Goal: Task Accomplishment & Management: Complete application form

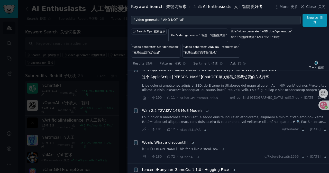
scroll to position [420, 0]
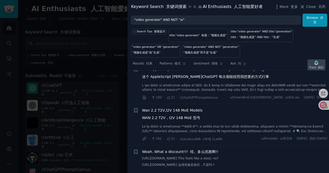
click at [322, 66] on font "跟踪" at bounding box center [320, 67] width 6 height 3
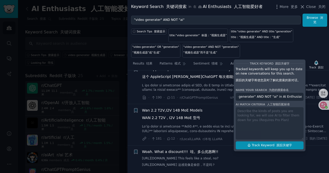
scroll to position [0, 0]
click at [278, 145] on font "跟踪关键字" at bounding box center [283, 145] width 15 height 4
type input ""video generater" AND NOT "ai" in AI Enthusiasts"
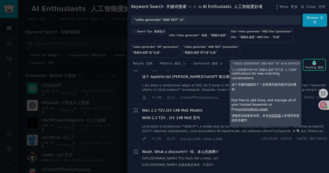
click at [304, 43] on div "Search Tips 搜索提示 title:"video generater" 标题：“视频生成器” title:"video generater" AND…" at bounding box center [227, 42] width 201 height 31
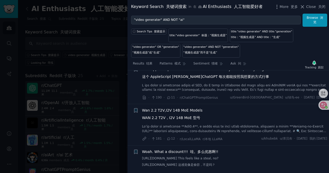
click at [98, 51] on div at bounding box center [164, 86] width 329 height 173
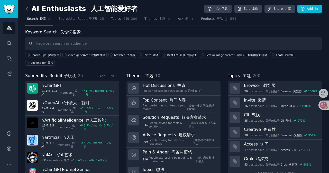
scroll to position [15, 0]
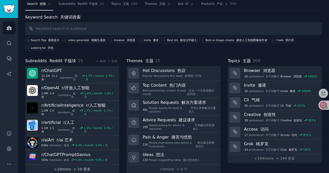
click at [82, 167] on font "+ 19 更多" at bounding box center [81, 169] width 17 height 4
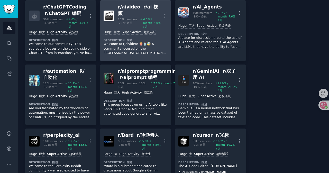
scroll to position [220, 0]
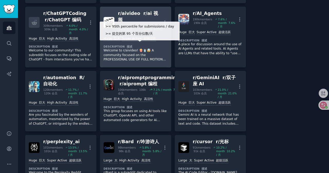
click at [123, 41] on div "Super Active 超级活跃" at bounding box center [139, 38] width 34 height 5
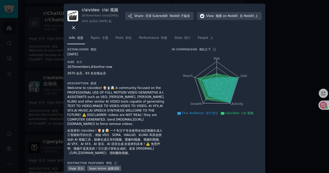
click at [302, 37] on div at bounding box center [164, 86] width 329 height 173
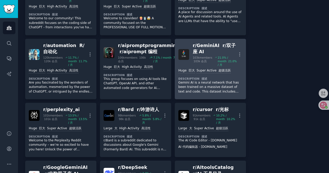
scroll to position [246, 0]
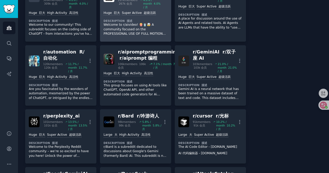
click at [151, 36] on p "Welcome to r/aivideo! 🍿🥤🤯 A community focused on the PROFESSIONAL USE OF FULL M…" at bounding box center [135, 30] width 64 height 14
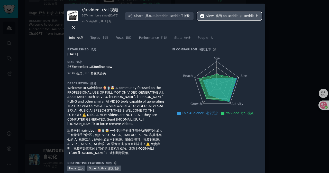
click at [216, 17] on font "视图" at bounding box center [218, 16] width 6 height 4
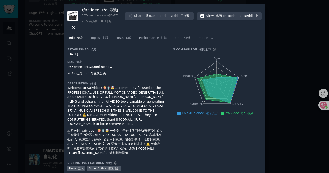
click at [289, 15] on div at bounding box center [164, 86] width 329 height 173
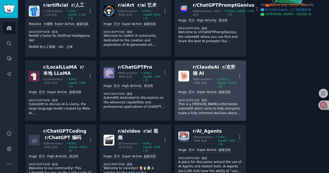
scroll to position [154, 0]
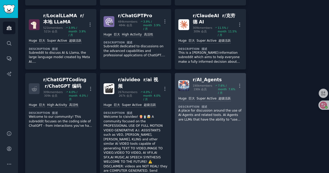
click at [190, 91] on div "r/ AI_Agents 190k members 190k 会员 7.6 % / month 7.6% / 月 More" at bounding box center [210, 85] width 64 height 18
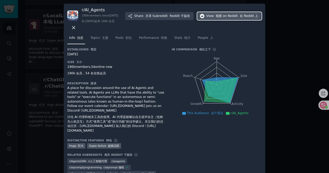
click at [227, 20] on button "View 视图 on Reddit 在 Reddit 上" at bounding box center [229, 16] width 64 height 8
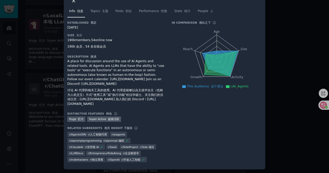
scroll to position [29, 0]
click at [297, 59] on div at bounding box center [164, 86] width 329 height 173
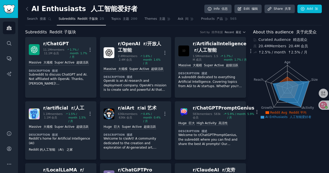
click at [27, 7] on icon at bounding box center [26, 8] width 5 height 5
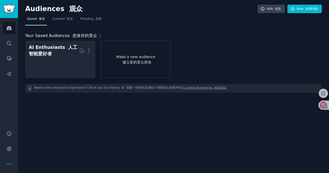
click at [127, 57] on link "Make a new audience 建立新的受众群体" at bounding box center [136, 60] width 70 height 38
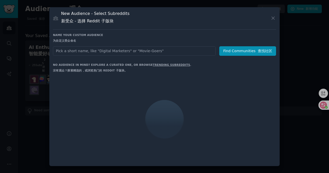
click at [132, 52] on input "text" at bounding box center [134, 50] width 162 height 9
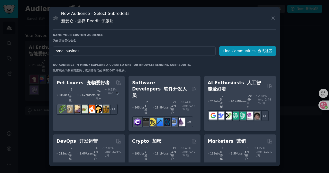
type input "smallbusiness"
click button "Find Communities 查找社区" at bounding box center [247, 50] width 57 height 9
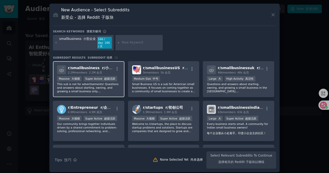
click at [104, 89] on p "This sub is not for advertisements! Questions and answers about starting, ownin…" at bounding box center [88, 87] width 63 height 11
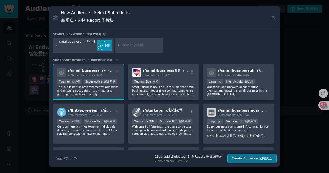
click at [255, 158] on button "Create Audience 创建受众" at bounding box center [252, 158] width 48 height 9
click at [238, 159] on div "Search Tips Tips 技巧 1 Subreddit Selected 1 个 Reddit 子版块已选中 2.2M Members 2.2M 会员…" at bounding box center [164, 156] width 223 height 13
click at [81, 83] on div "1,000,000+ members >= 提交的第 95 个百分位数/天 Massive 大规模 Super Active 超级活跃" at bounding box center [88, 82] width 63 height 6
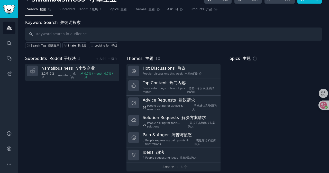
scroll to position [15, 0]
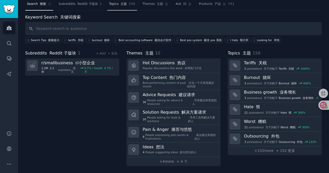
click at [125, 7] on link "Topics 主题 158" at bounding box center [122, 5] width 30 height 11
